Goal: Obtain resource: Download file/media

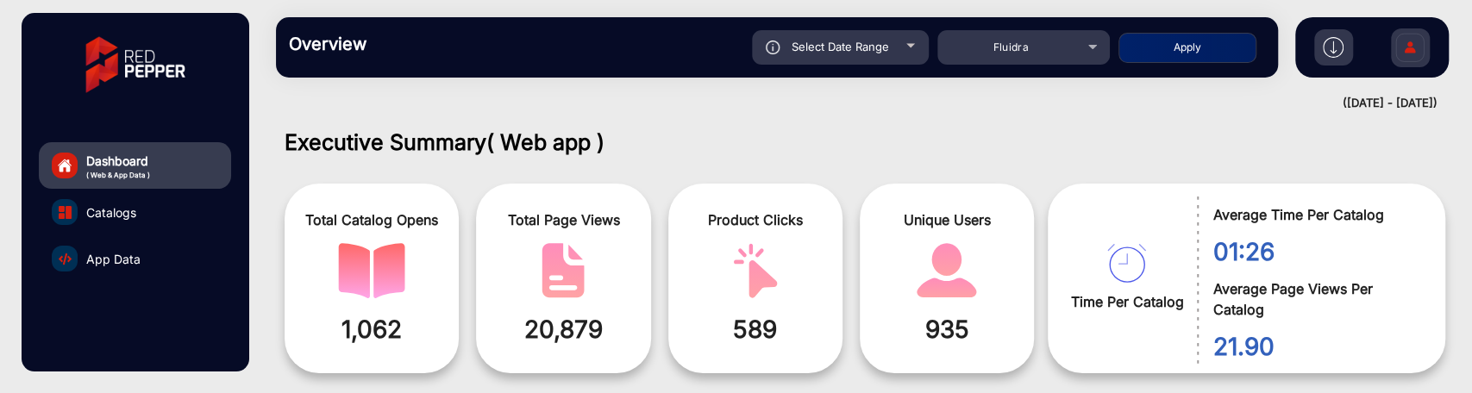
scroll to position [13, 0]
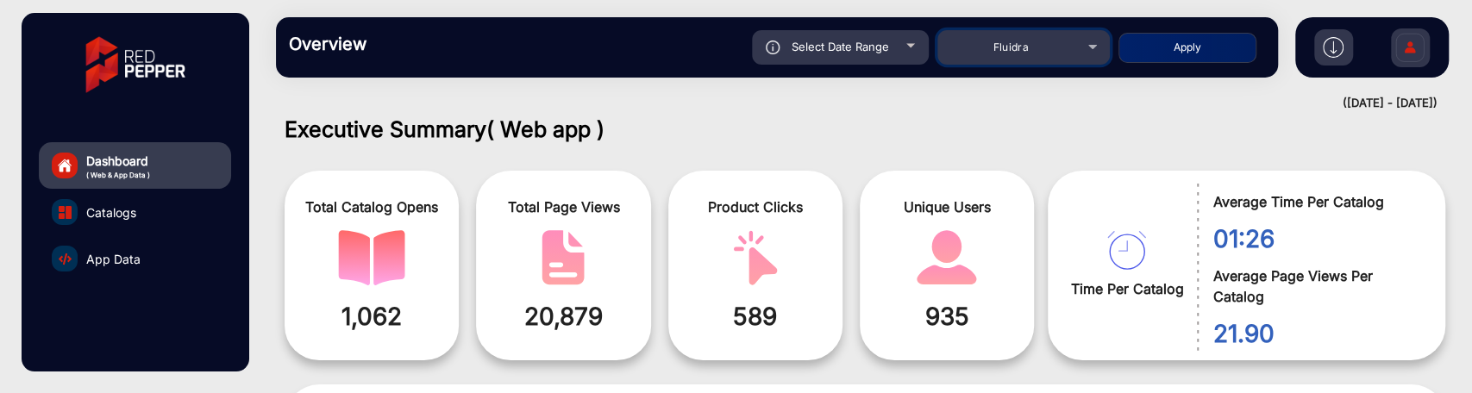
click at [1046, 51] on div "Fluidra" at bounding box center [1011, 47] width 138 height 21
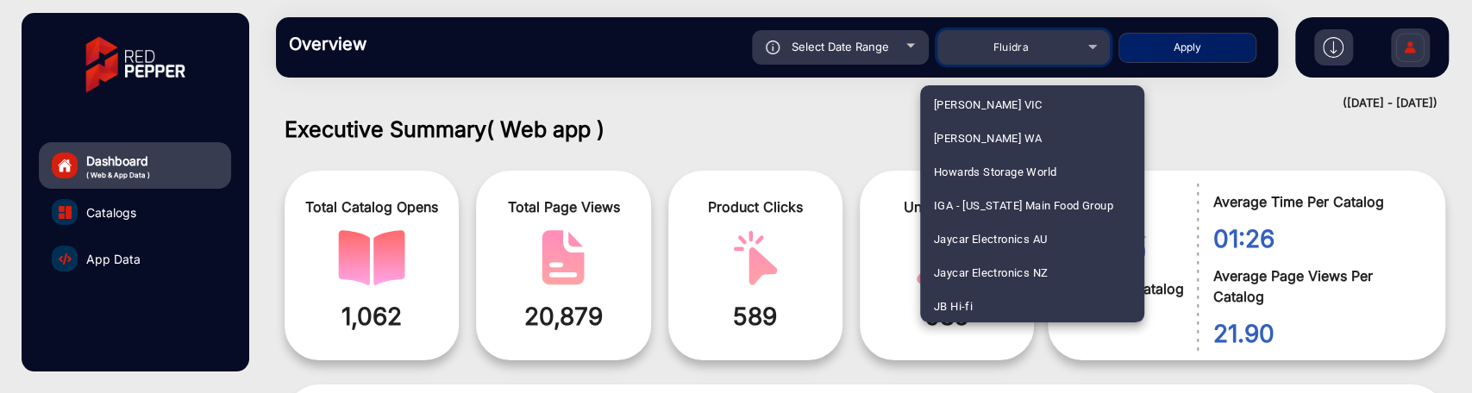
scroll to position [2830, 0]
click at [962, 273] on span "JB Hi-fi" at bounding box center [953, 273] width 39 height 34
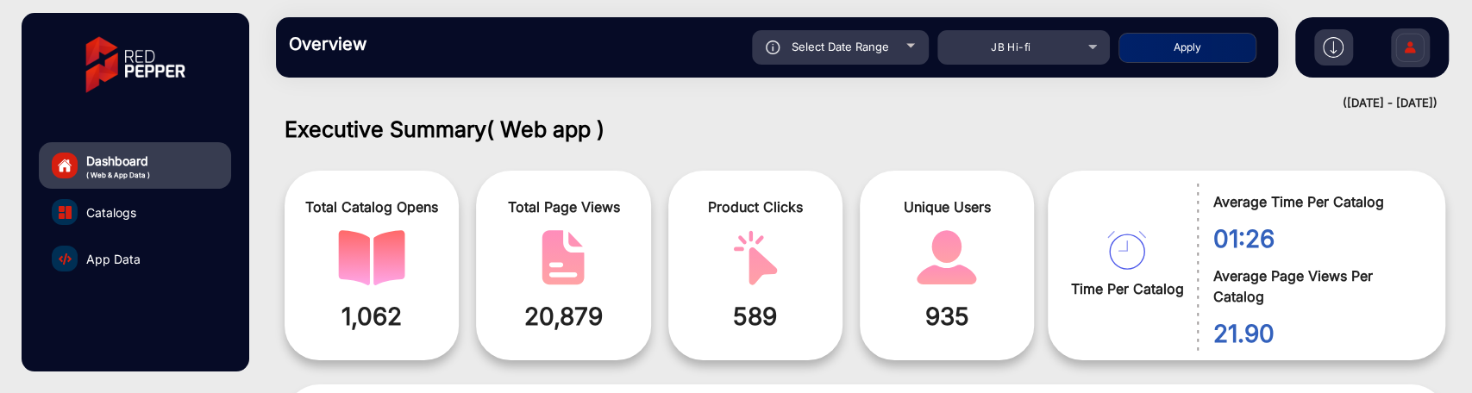
click at [893, 40] on div "Select Date Range" at bounding box center [840, 47] width 177 height 34
type input "[DATE]"
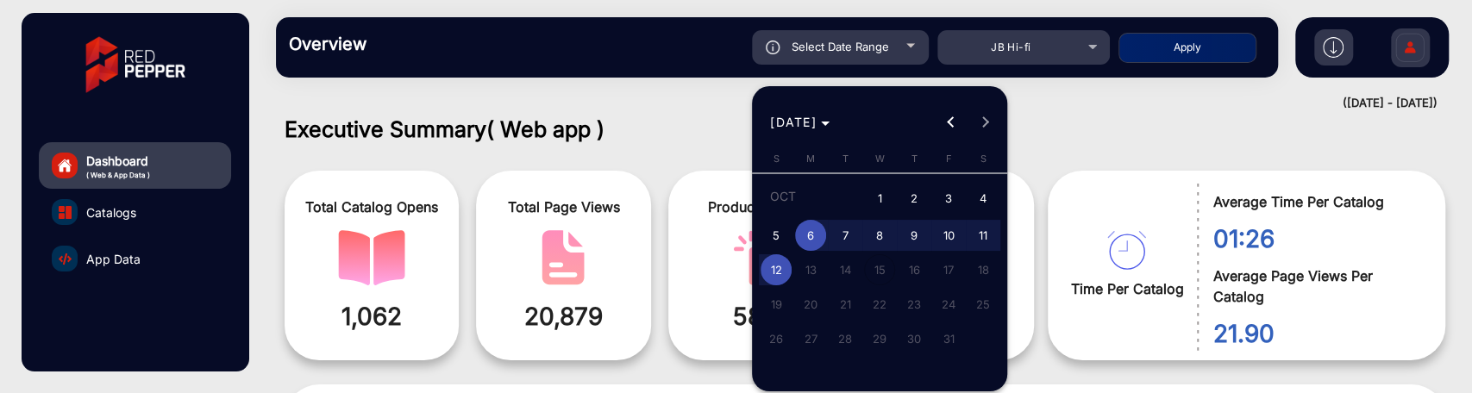
click at [904, 195] on span "2" at bounding box center [914, 199] width 31 height 35
type input "[DATE]"
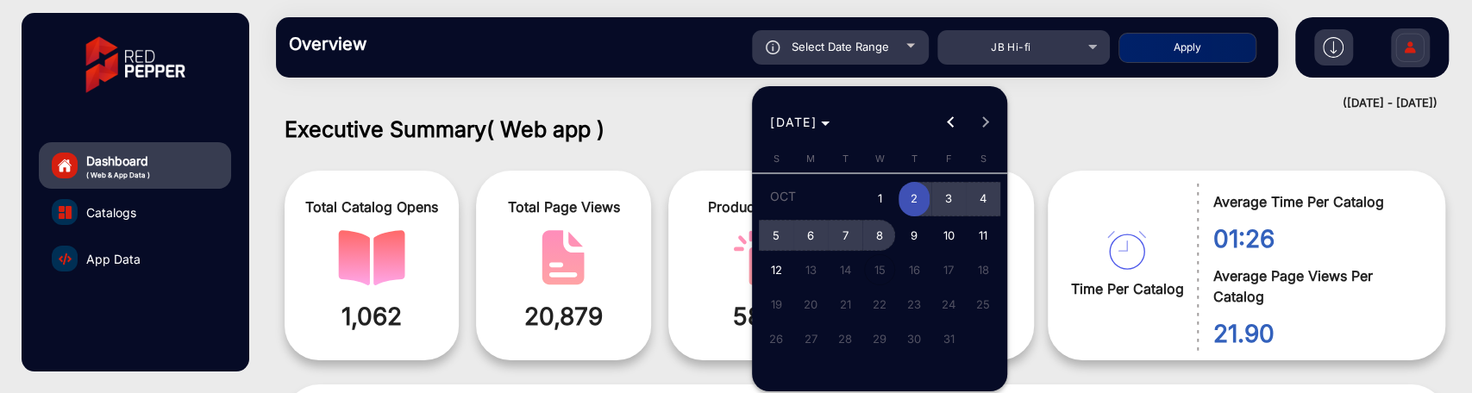
click at [879, 229] on span "8" at bounding box center [879, 235] width 31 height 31
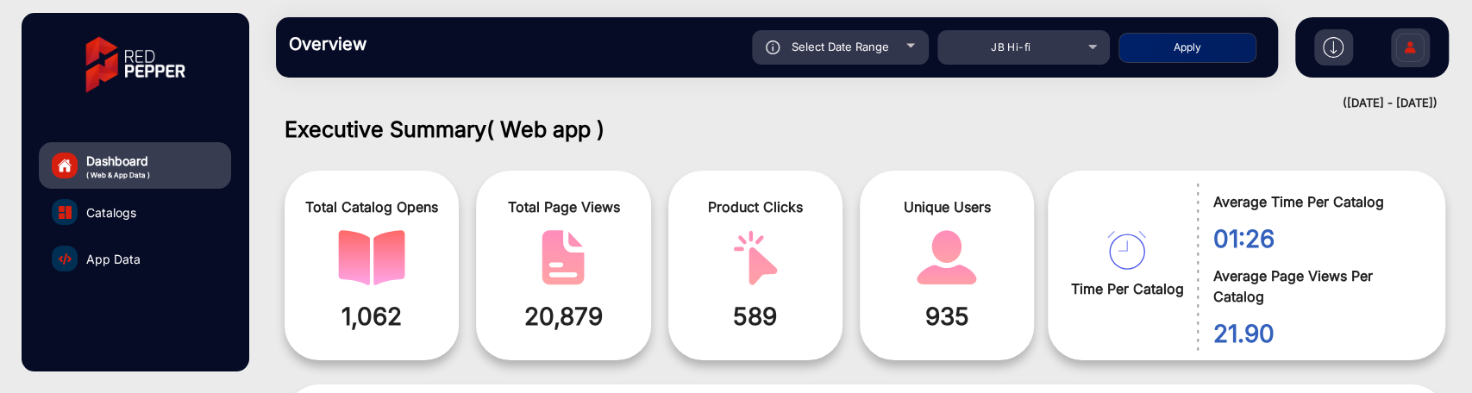
type input "[DATE]"
click at [1226, 41] on button "Apply" at bounding box center [1188, 48] width 138 height 30
type input "[DATE]"
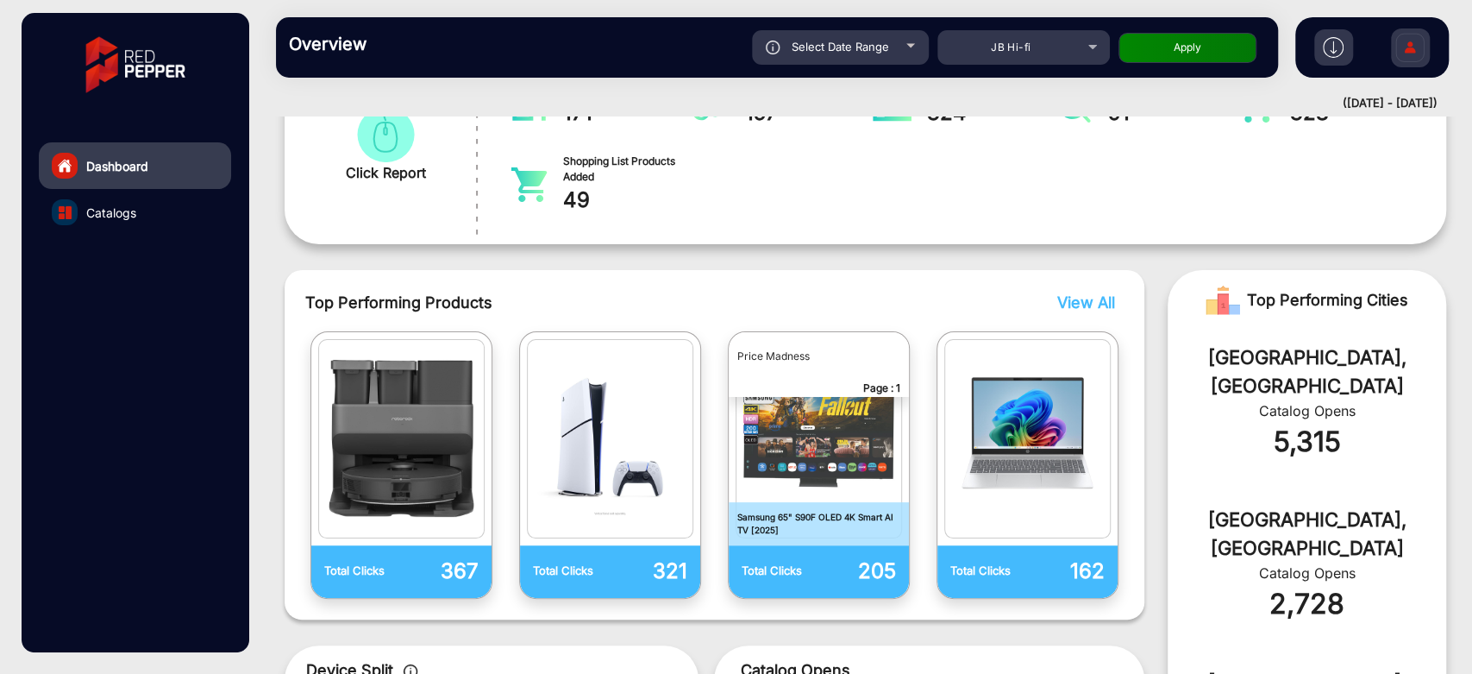
scroll to position [0, 0]
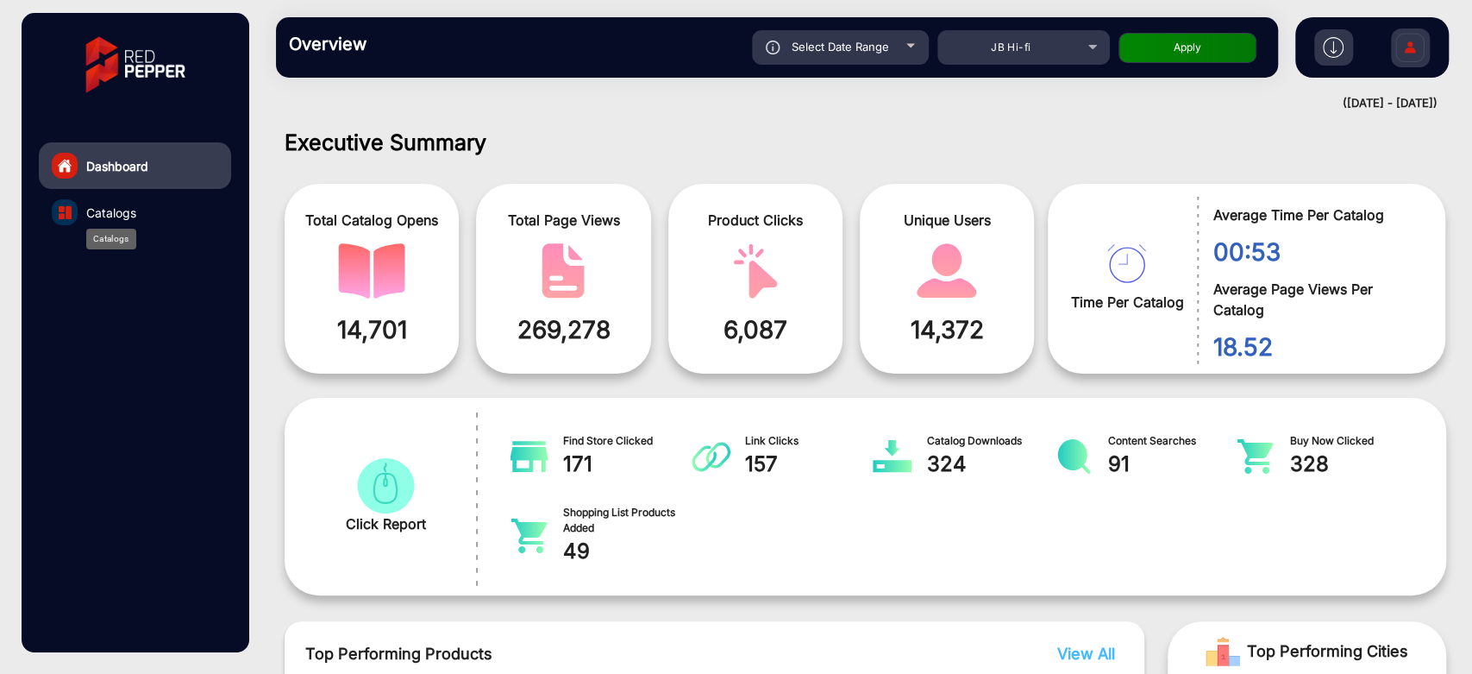
click at [122, 205] on span "Catalogs" at bounding box center [111, 213] width 50 height 18
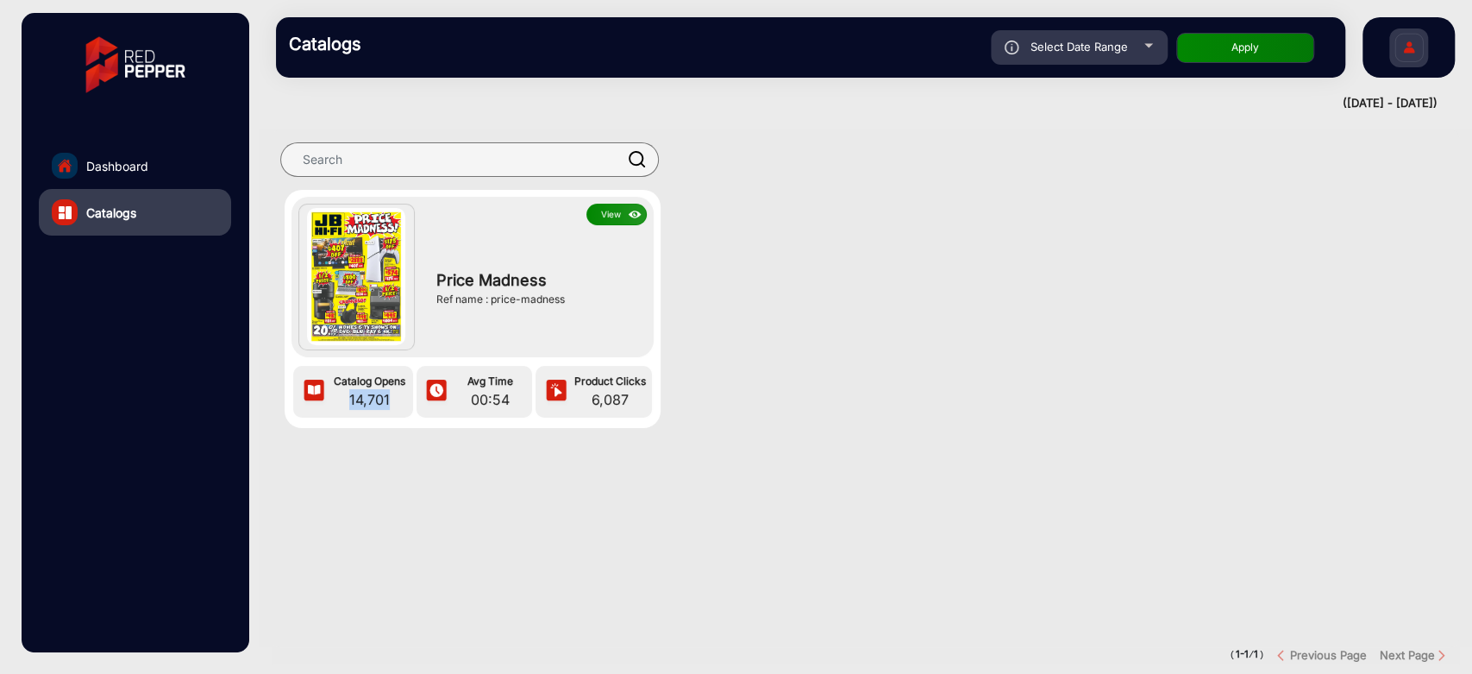
drag, startPoint x: 392, startPoint y: 405, endPoint x: 338, endPoint y: 404, distance: 54.4
click at [338, 392] on span "14,701" at bounding box center [370, 399] width 78 height 21
click at [141, 165] on span "Dashboard" at bounding box center [117, 166] width 62 height 18
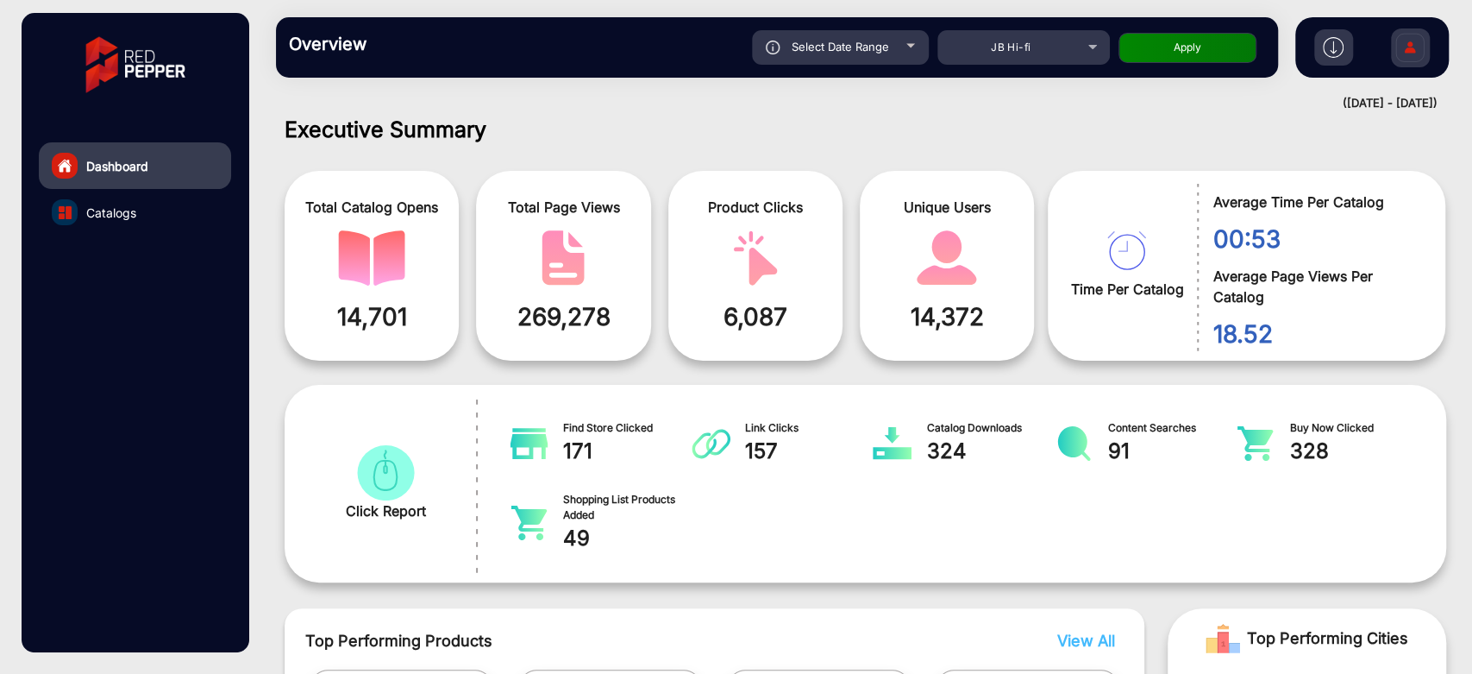
scroll to position [109, 0]
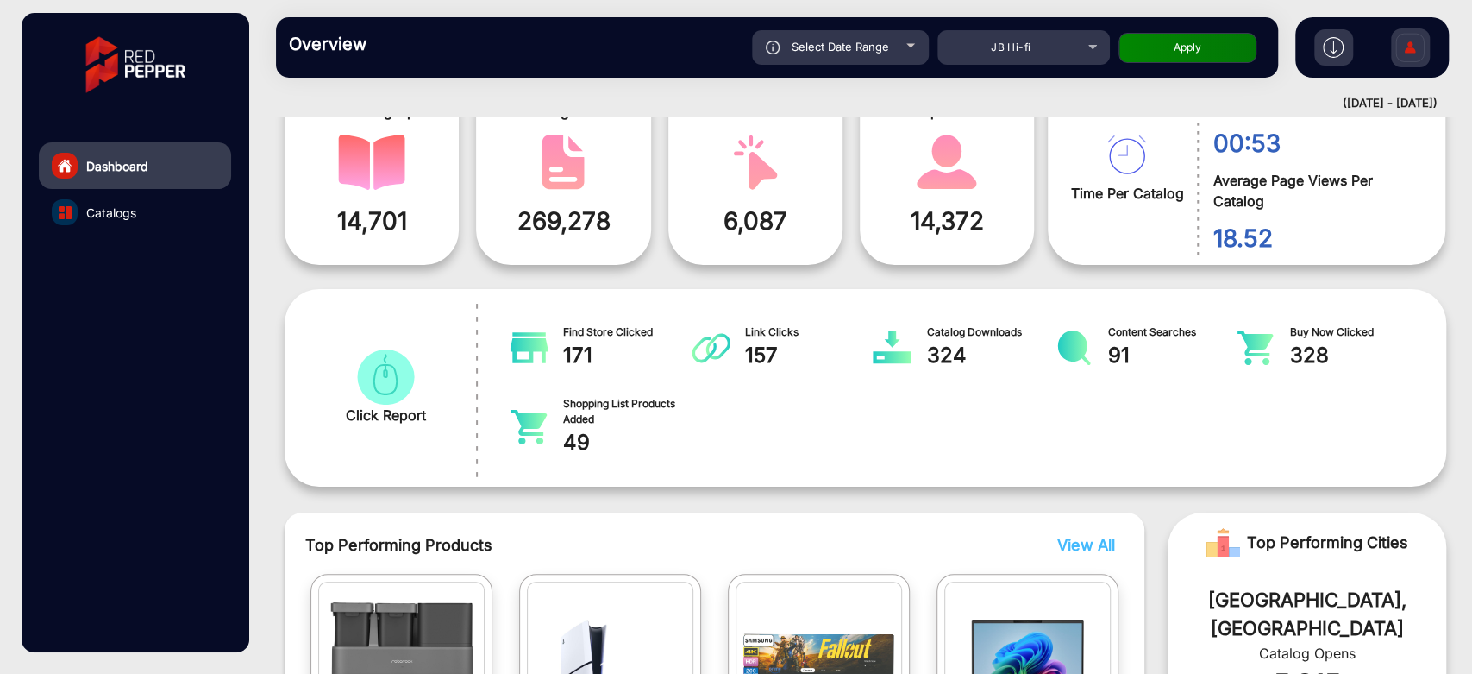
click at [144, 220] on link "Catalogs" at bounding box center [135, 212] width 192 height 47
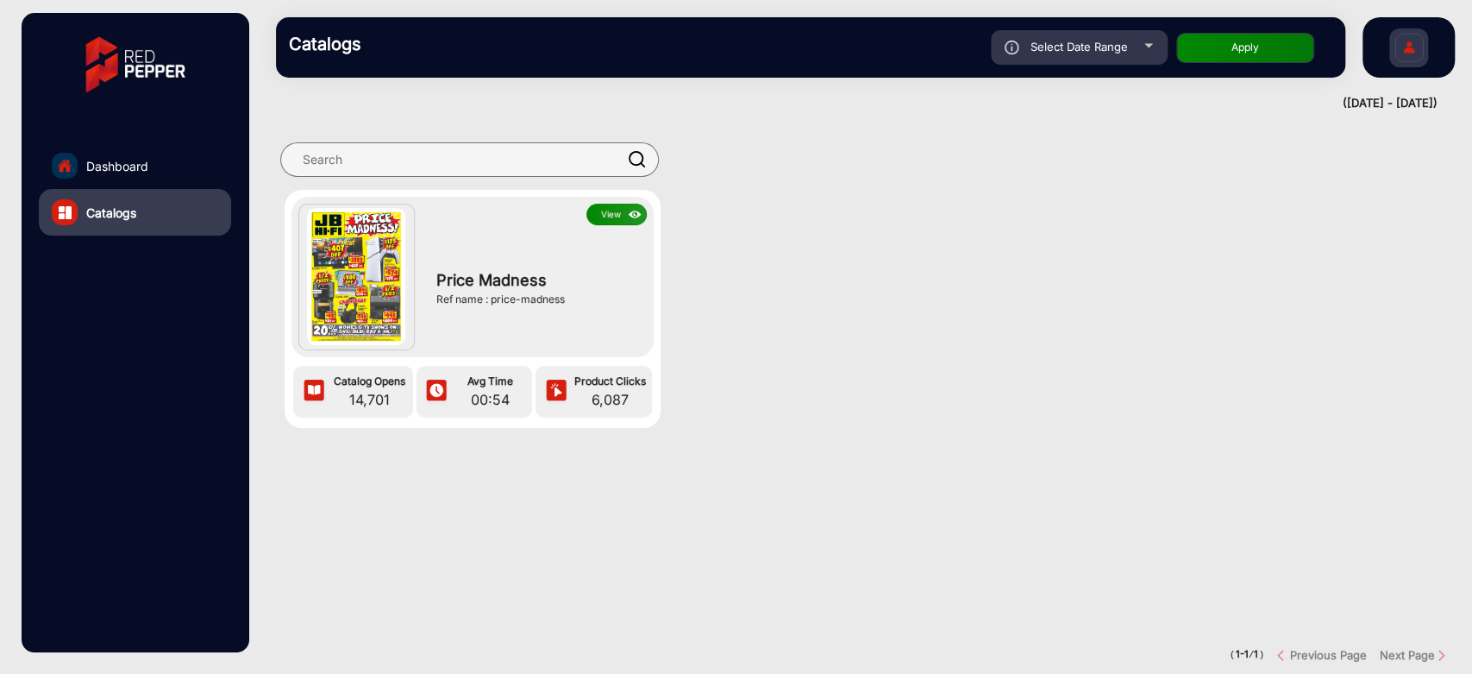
click at [605, 205] on button "View" at bounding box center [616, 215] width 60 height 22
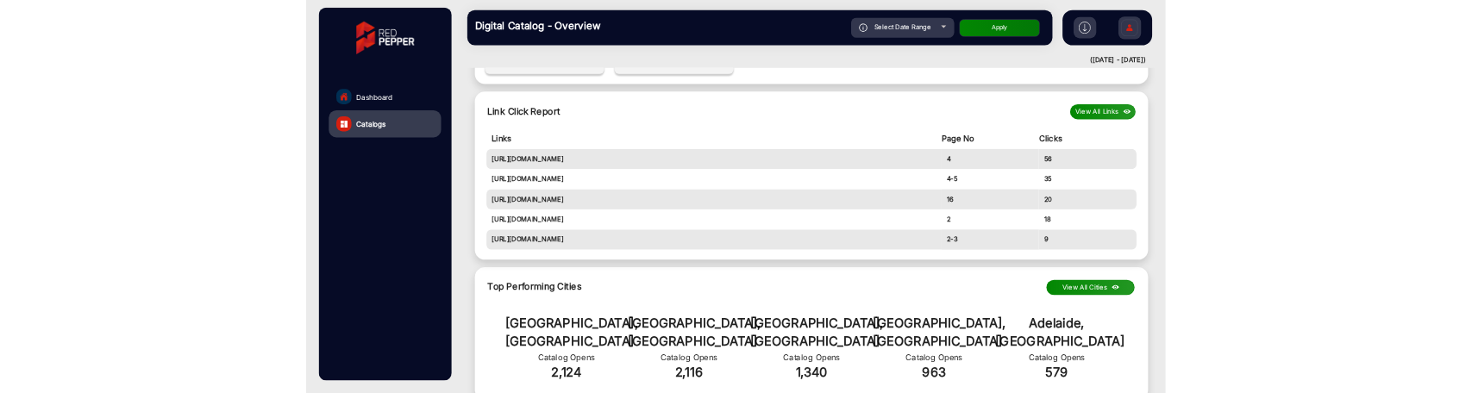
scroll to position [780, 0]
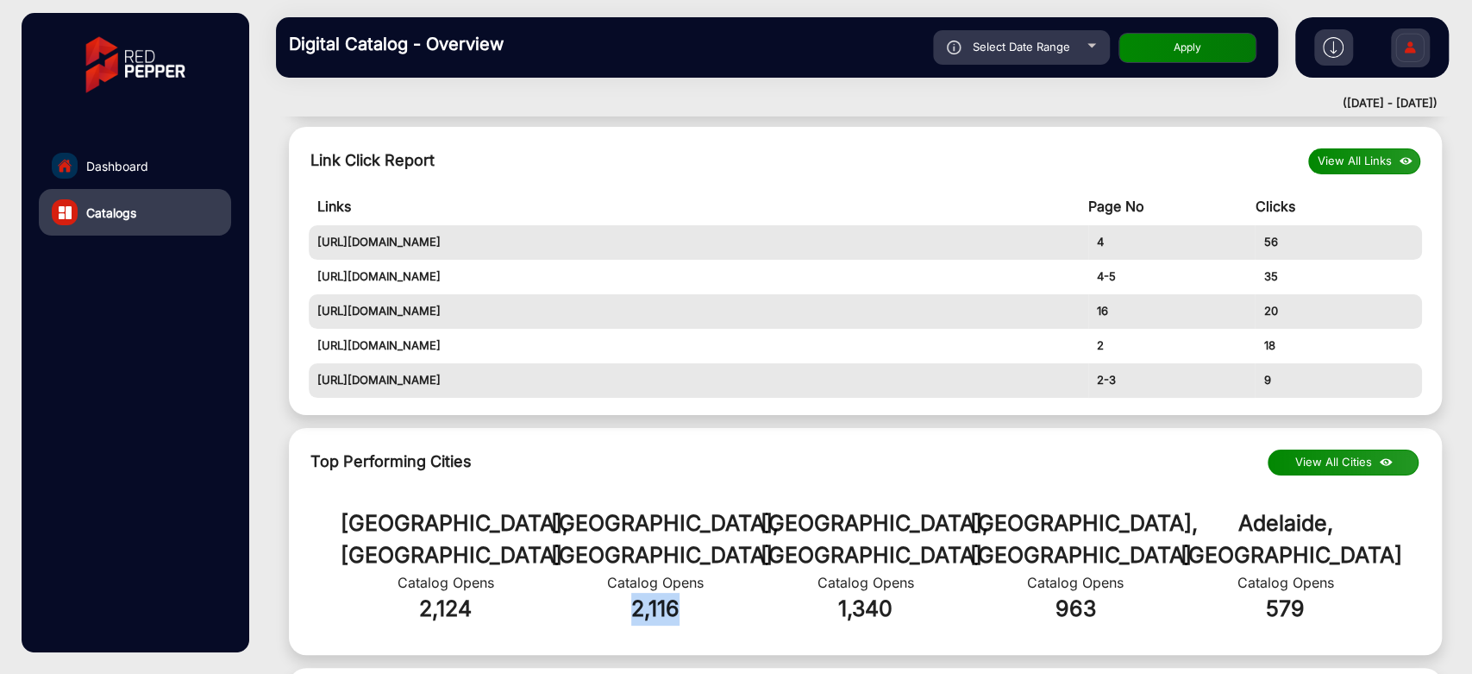
drag, startPoint x: 628, startPoint y: 584, endPoint x: 705, endPoint y: 593, distance: 78.2
click at [705, 392] on div "[GEOGRAPHIC_DATA], AU Catalog Opens 2,124 [GEOGRAPHIC_DATA], AU Catalog Opens 2…" at bounding box center [866, 566] width 1136 height 161
click at [1333, 52] on img at bounding box center [1333, 47] width 21 height 21
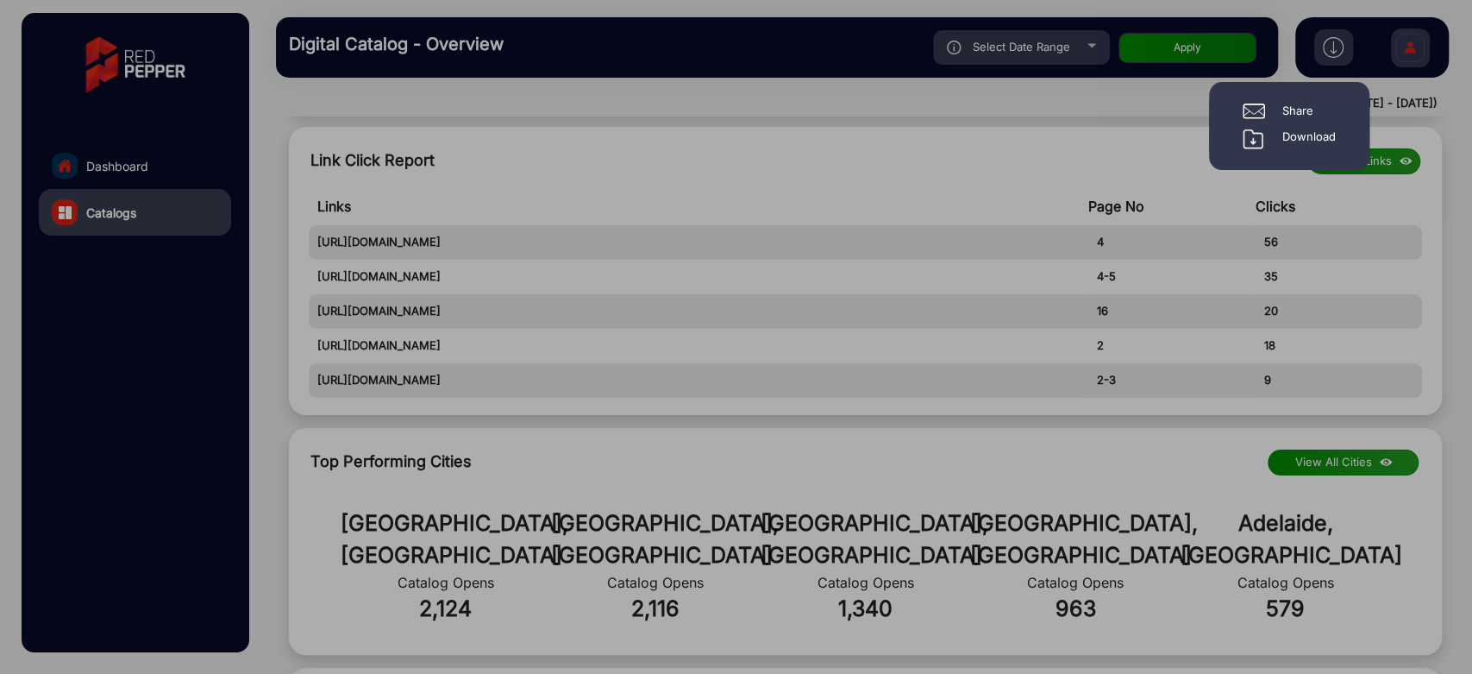
click at [966, 392] on div at bounding box center [736, 337] width 1472 height 674
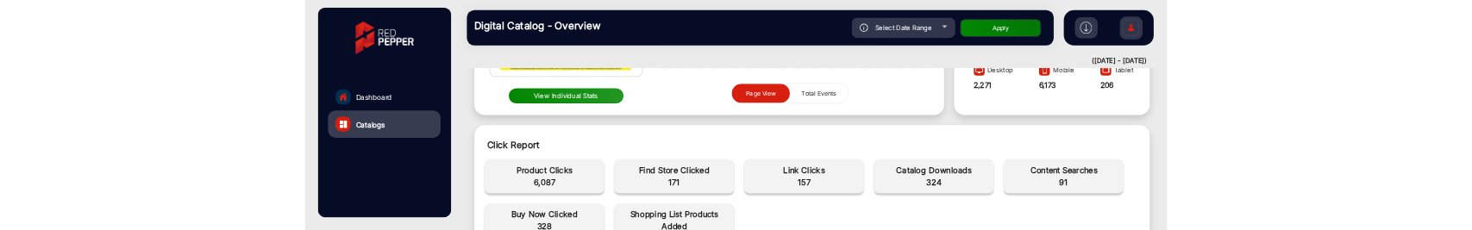
scroll to position [479, 0]
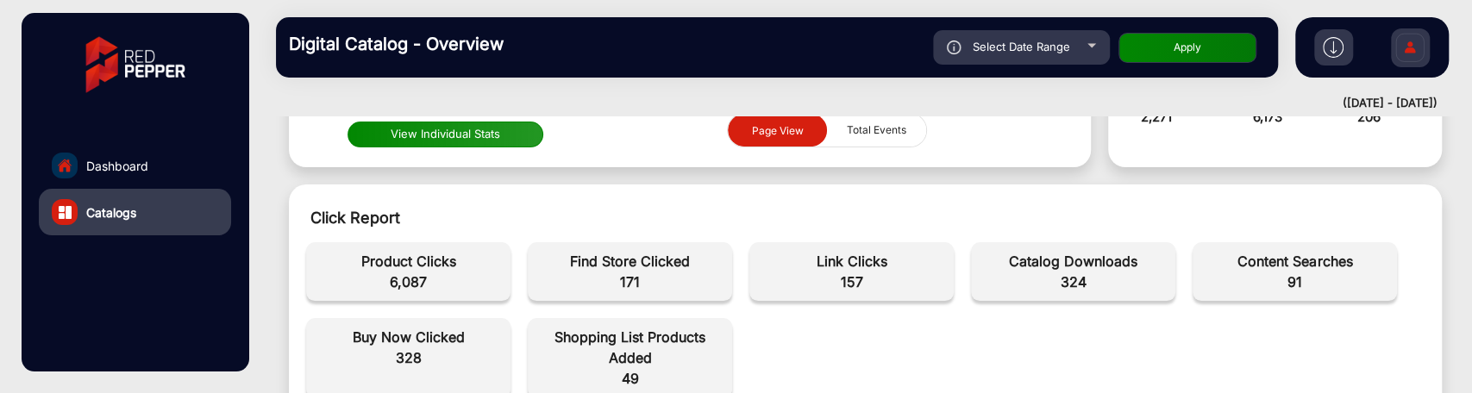
click at [1332, 44] on img at bounding box center [1333, 47] width 21 height 21
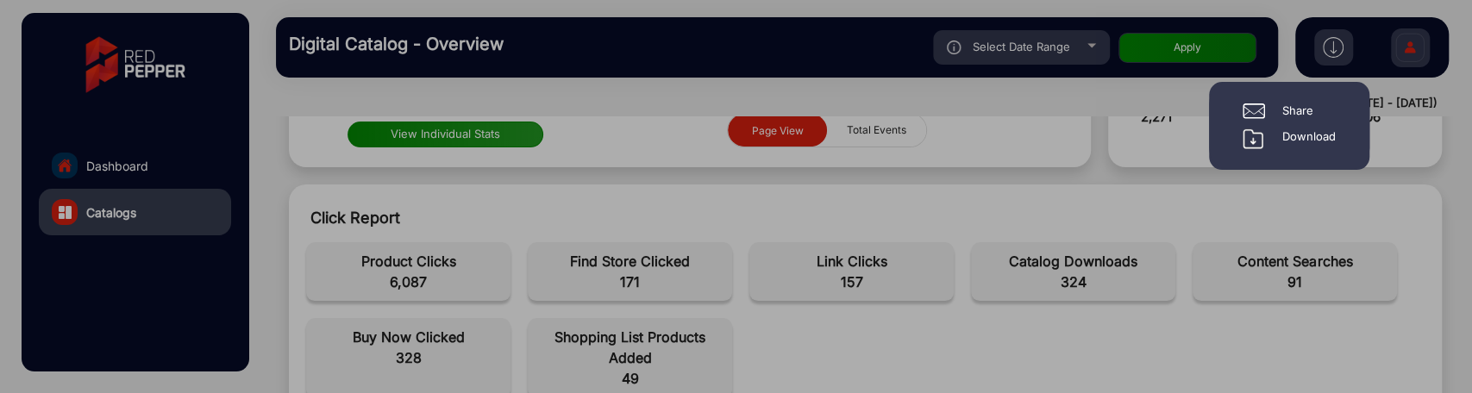
click at [1280, 142] on div "Download" at bounding box center [1289, 139] width 93 height 21
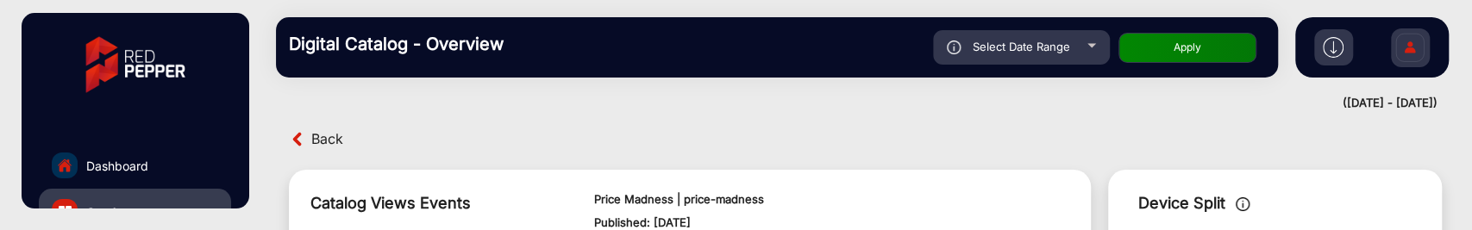
scroll to position [0, 0]
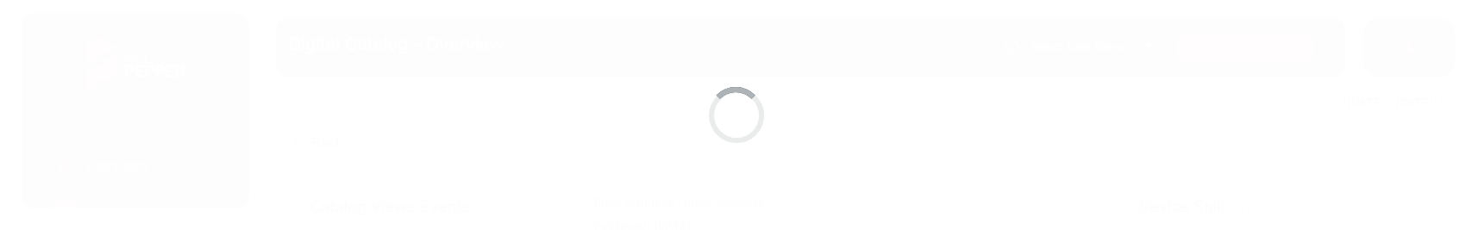
scroll to position [13, 0]
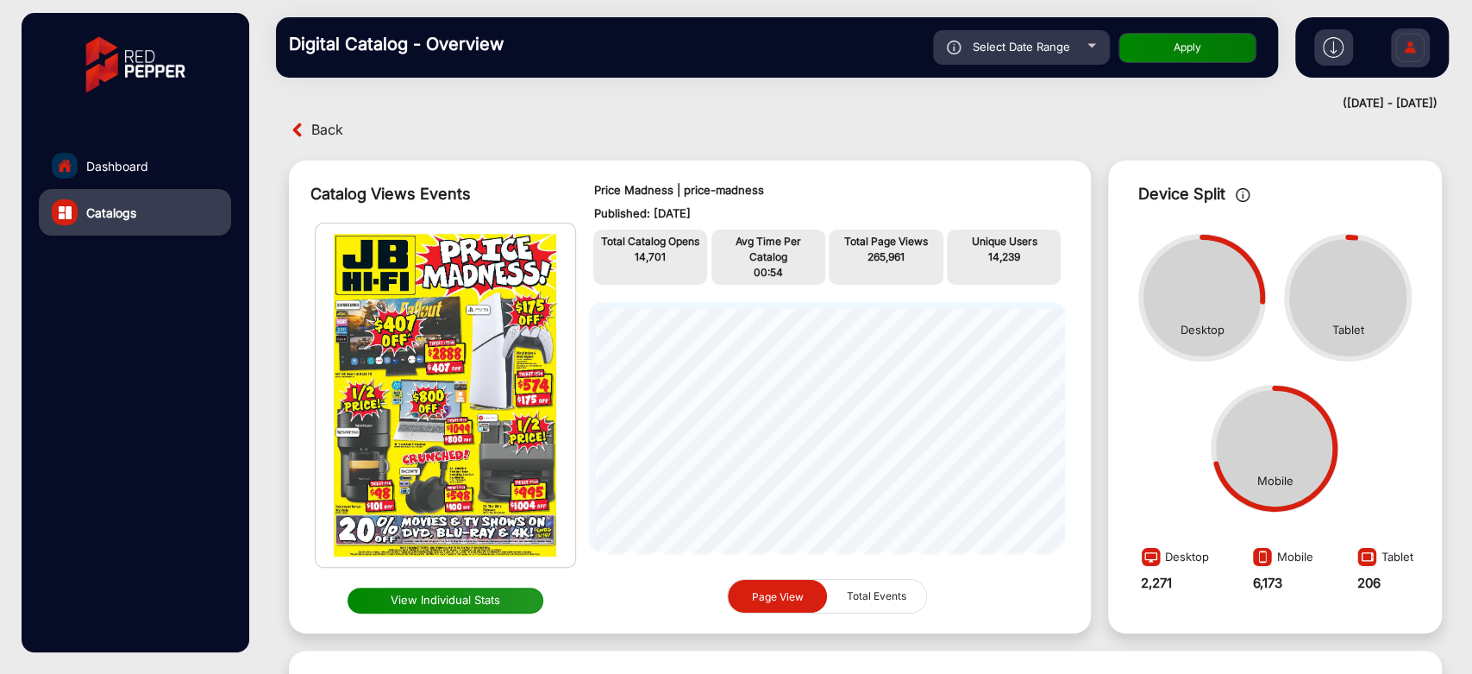
drag, startPoint x: 666, startPoint y: 260, endPoint x: 607, endPoint y: 255, distance: 58.9
click at [607, 229] on p "14,701" at bounding box center [650, 257] width 105 height 16
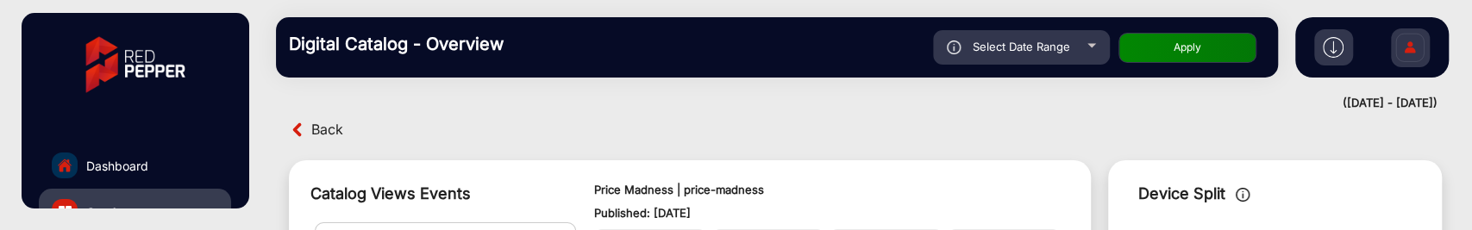
click at [264, 224] on div "Back Catalog Views Events View Individual Stats Price Madness | price-madness P…" at bounding box center [865, 173] width 1213 height 115
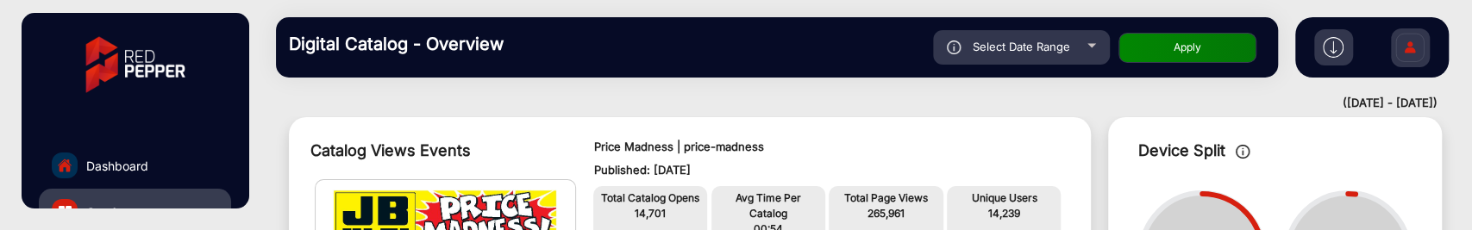
scroll to position [13, 0]
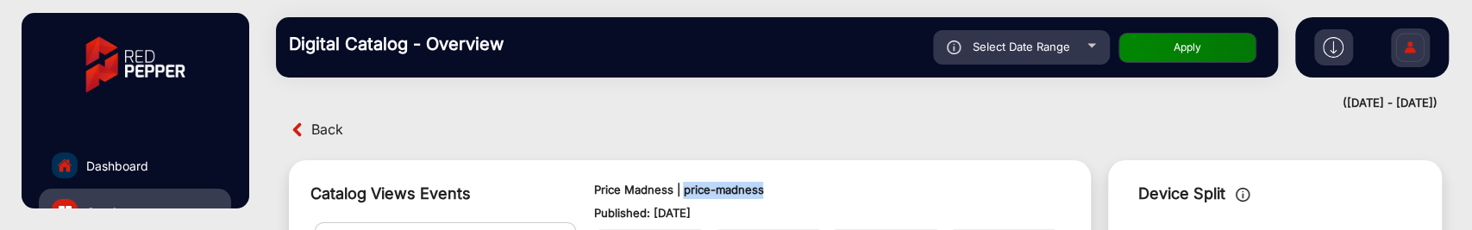
drag, startPoint x: 773, startPoint y: 182, endPoint x: 682, endPoint y: 193, distance: 91.2
click at [682, 193] on p "Price Madness | price-madness" at bounding box center [826, 190] width 467 height 17
copy p "price-madness"
